Goal: Contribute content: Add original content to the website for others to see

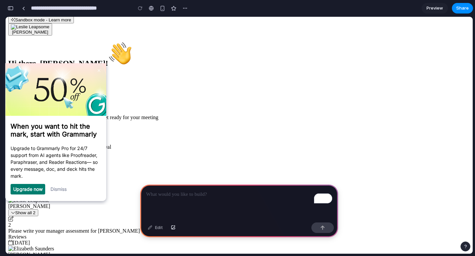
scroll to position [148, 0]
click at [99, 71] on img at bounding box center [99, 70] width 3 height 3
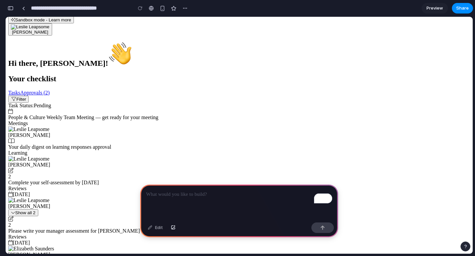
scroll to position [50, 0]
click at [181, 204] on div "To enrich screen reader interactions, please activate Accessibility in Grammarl…" at bounding box center [239, 202] width 198 height 35
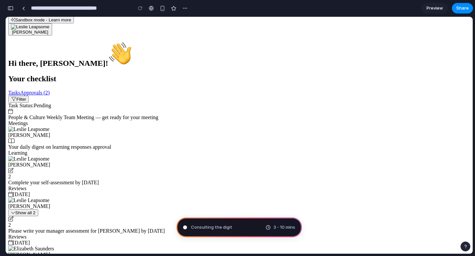
scroll to position [73, 0]
type input "**********"
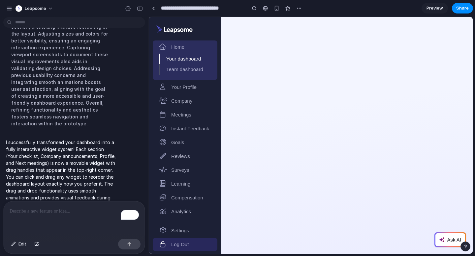
click at [183, 94] on link "Your Profile" at bounding box center [185, 87] width 65 height 13
click at [432, 8] on span "Preview" at bounding box center [434, 8] width 16 height 7
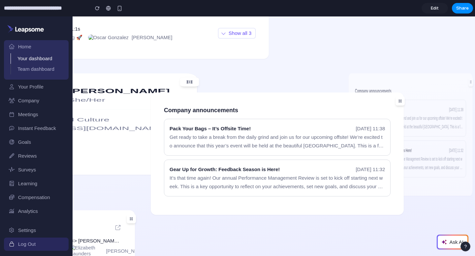
scroll to position [228, 0]
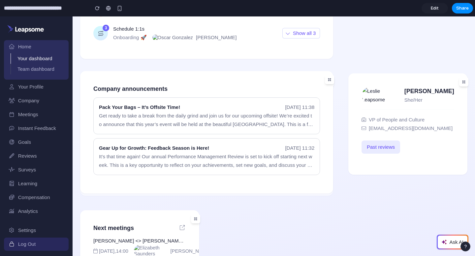
drag, startPoint x: 329, startPoint y: 81, endPoint x: 351, endPoint y: 94, distance: 25.7
click at [351, 94] on div "Hi there, [PERSON_NAME]! Your checklist Tasks Approvals (2) Filter Task Status:…" at bounding box center [273, 48] width 397 height 458
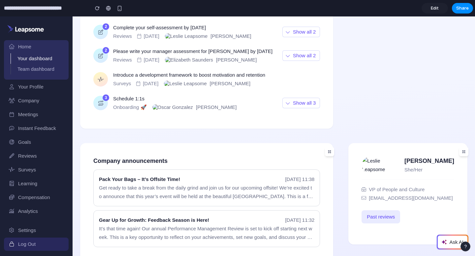
scroll to position [246, 0]
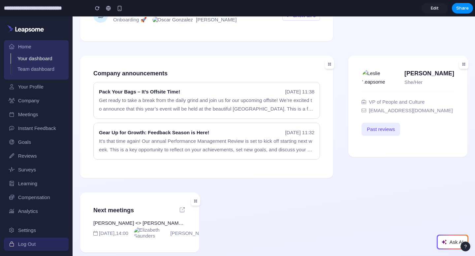
click at [183, 211] on icon at bounding box center [182, 210] width 5 height 5
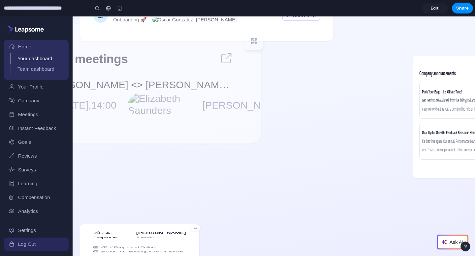
drag, startPoint x: 195, startPoint y: 204, endPoint x: 283, endPoint y: 162, distance: 97.9
click at [283, 162] on div "Hi there, [PERSON_NAME]! Your checklist Tasks Approvals (2) Filter Task Status:…" at bounding box center [273, 30] width 397 height 458
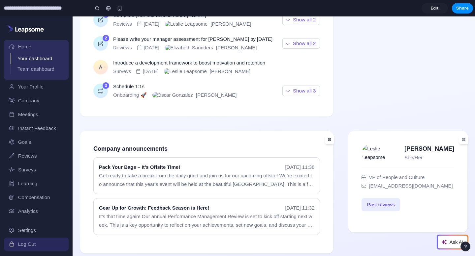
scroll to position [172, 0]
